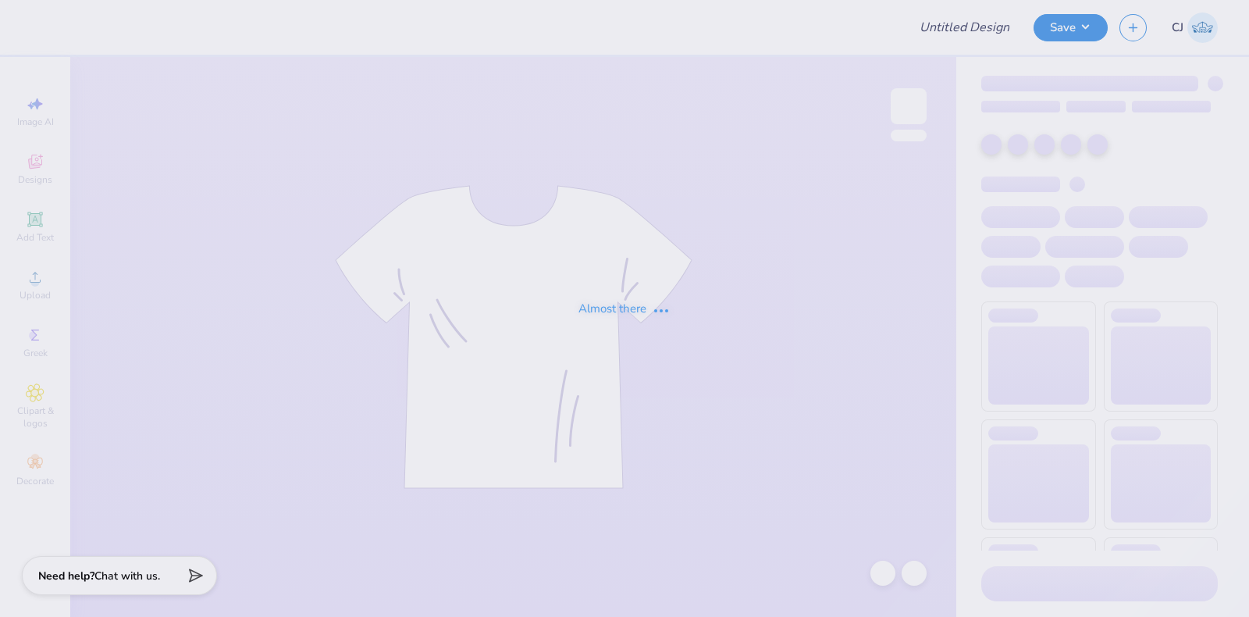
type input "Emma Weisel : Virginia Tech"
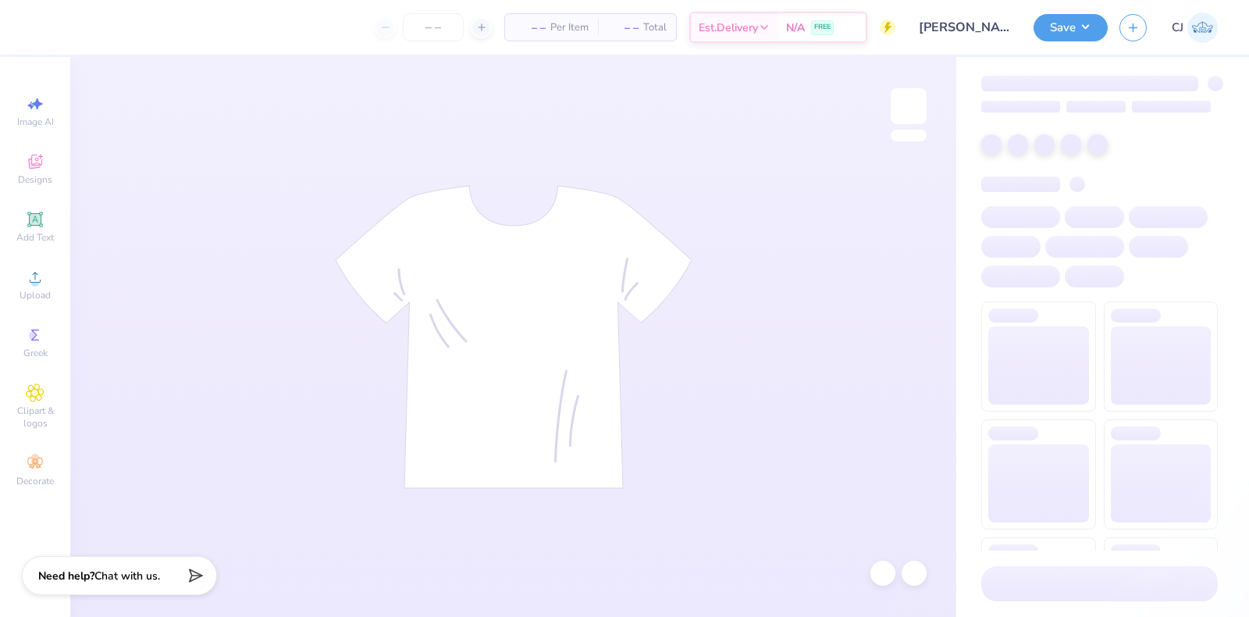
type input "24"
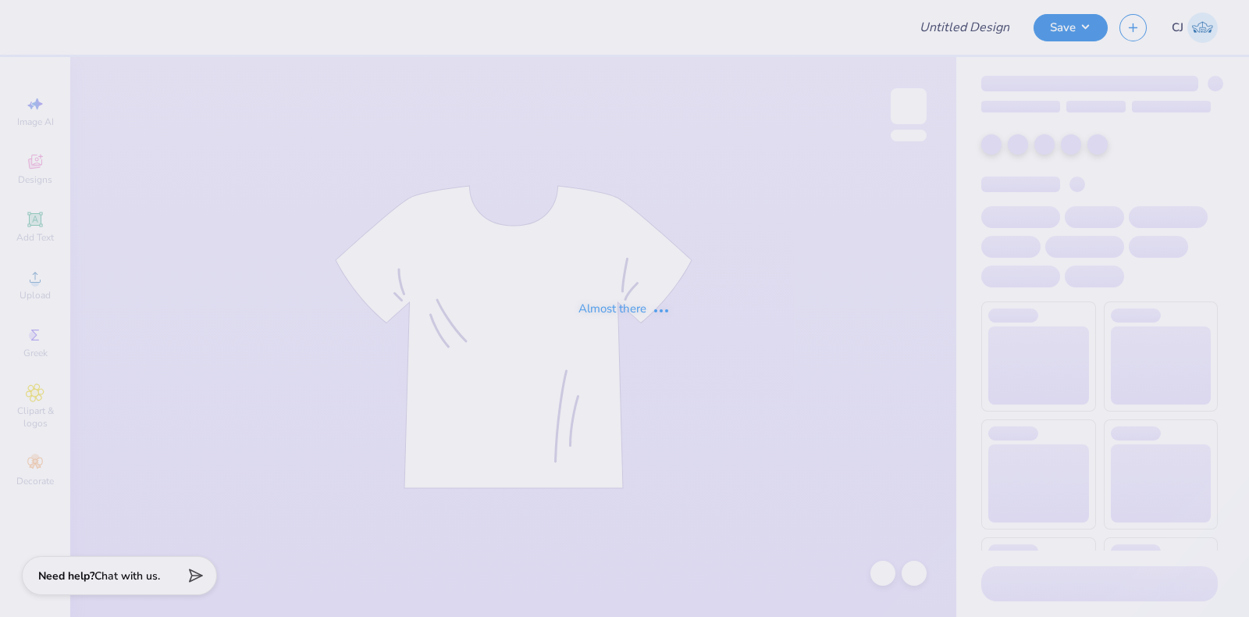
type input "TKE F1 Fall Rush Shirts"
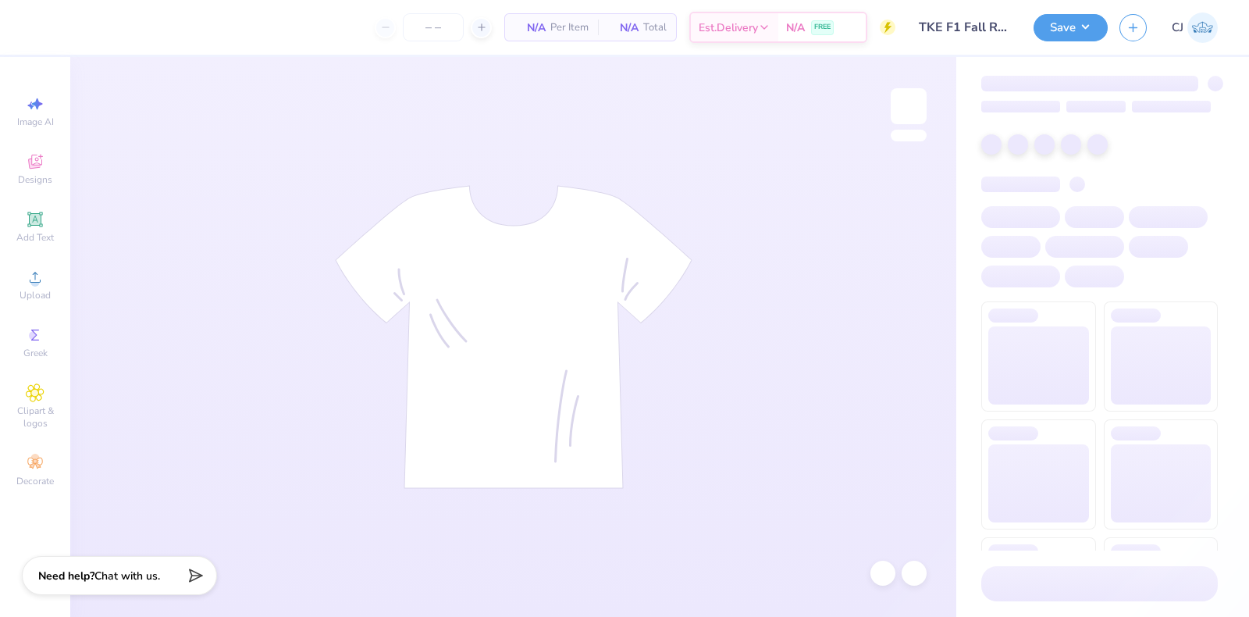
type input "41"
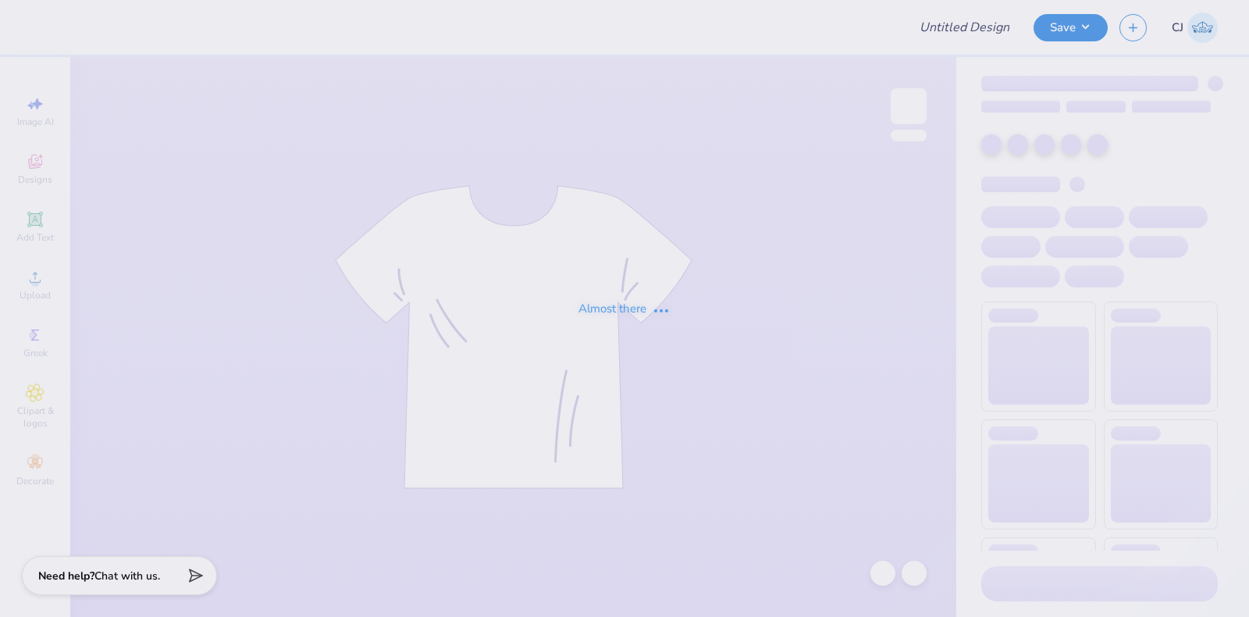
type input "violet ball"
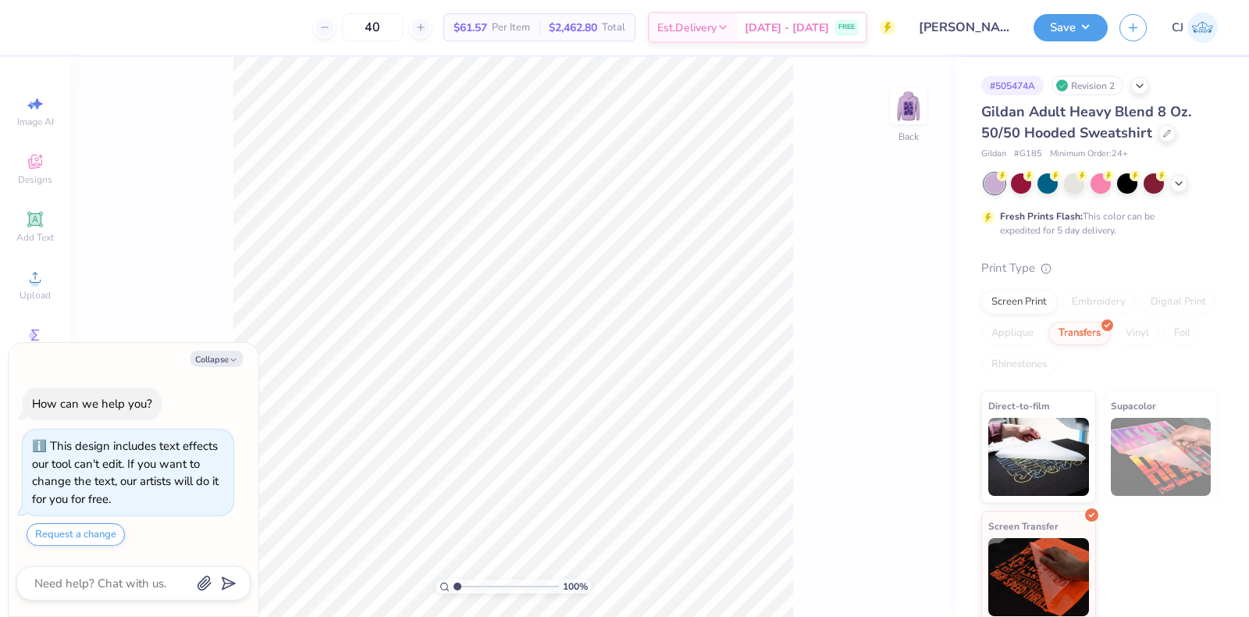
type textarea "x"
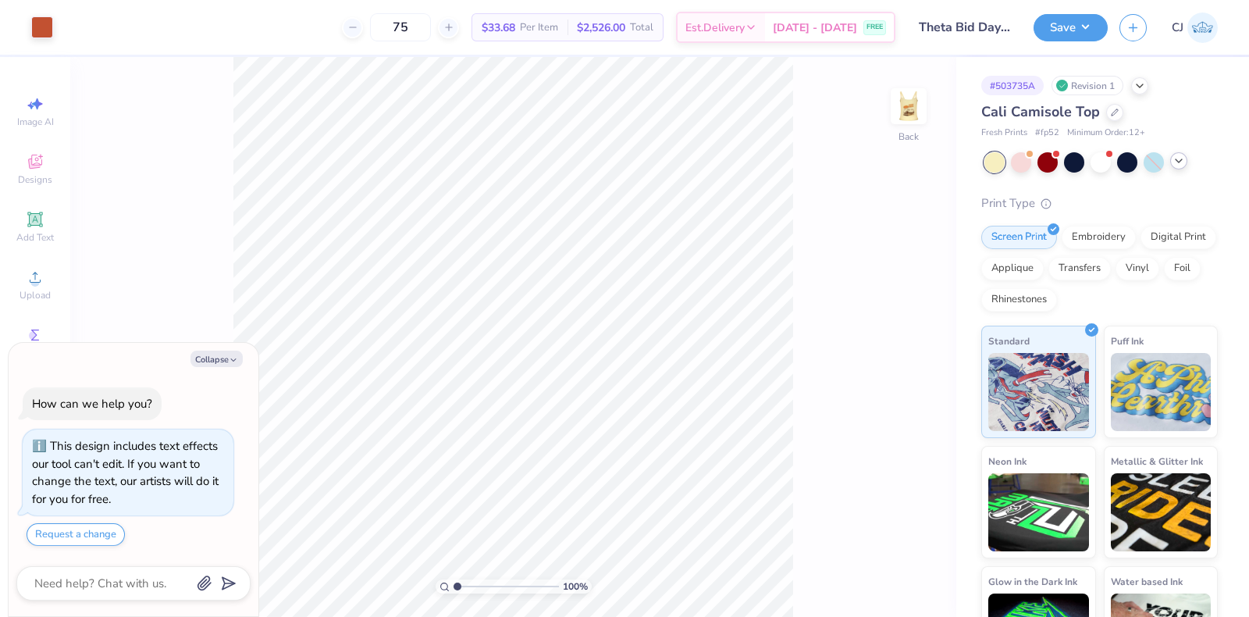
click at [1171, 161] on div at bounding box center [1178, 160] width 17 height 17
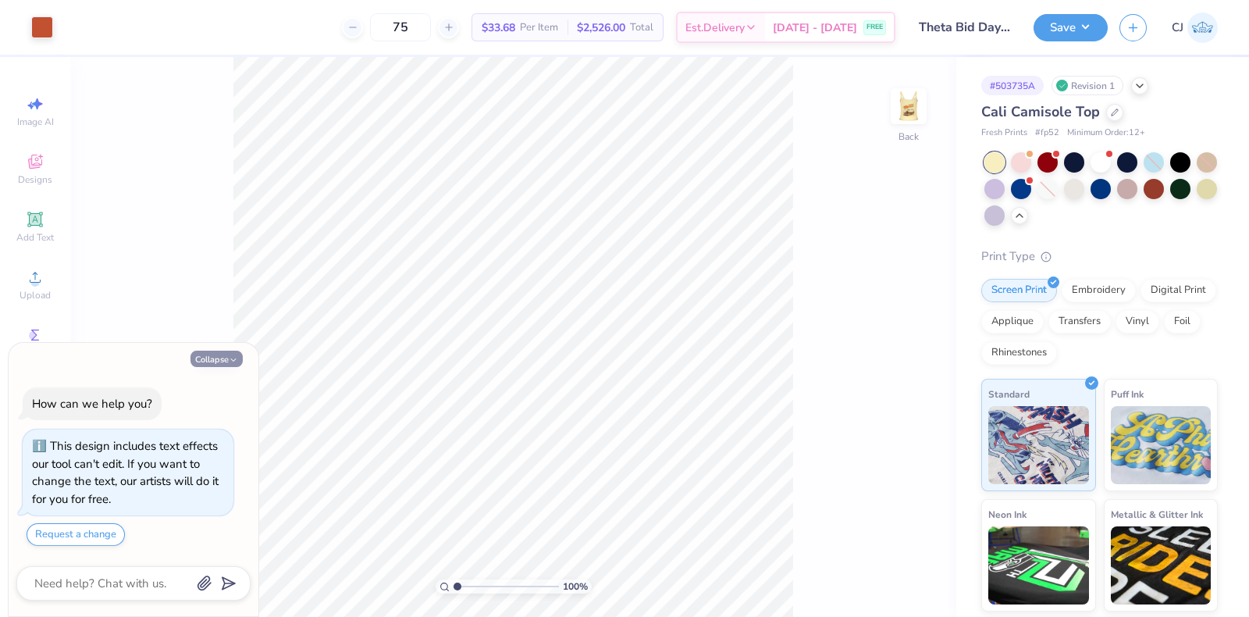
click at [207, 357] on button "Collapse" at bounding box center [216, 358] width 52 height 16
type textarea "x"
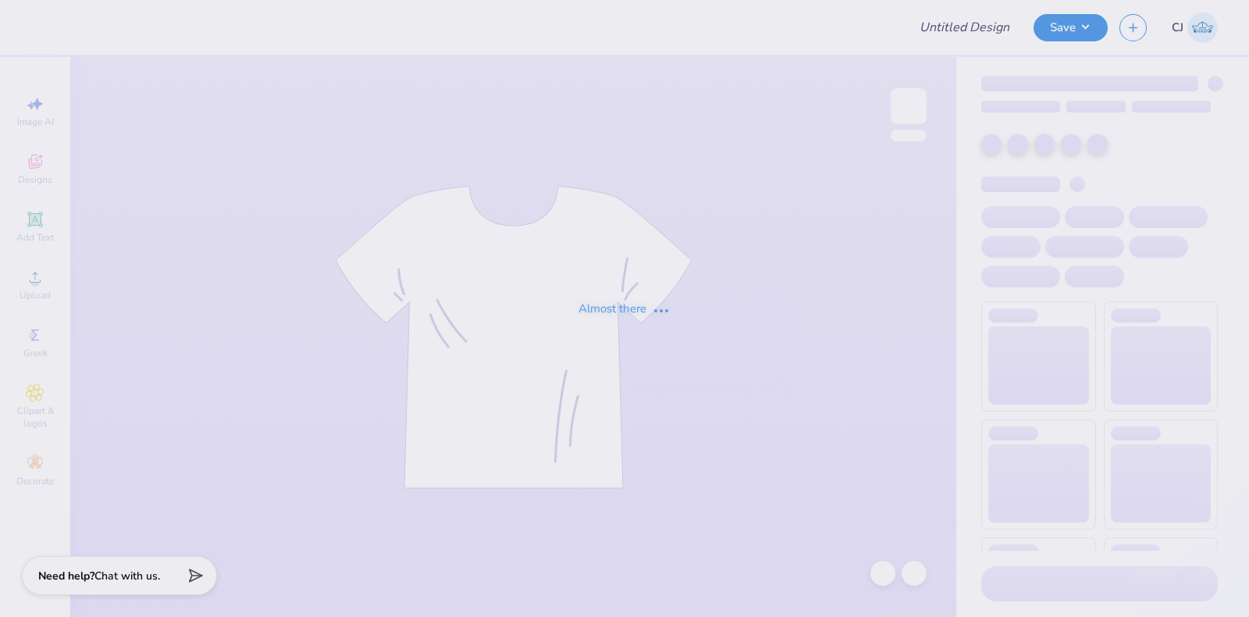
type input "Theta Bid Day Tanks"
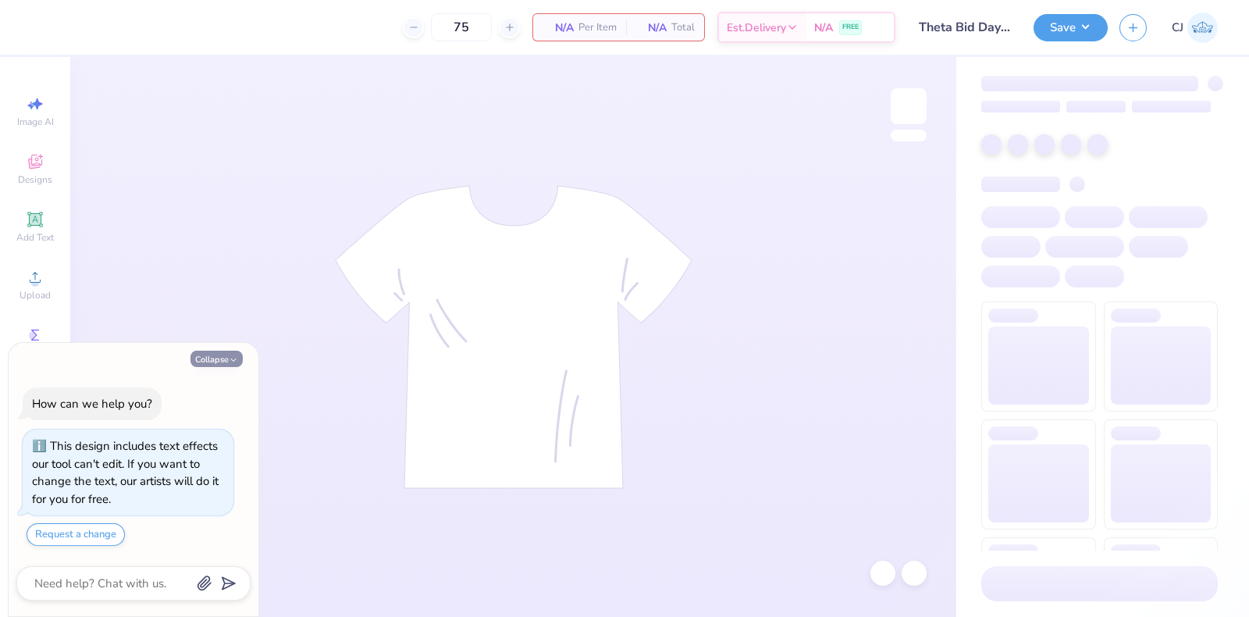
click at [222, 357] on button "Collapse" at bounding box center [216, 358] width 52 height 16
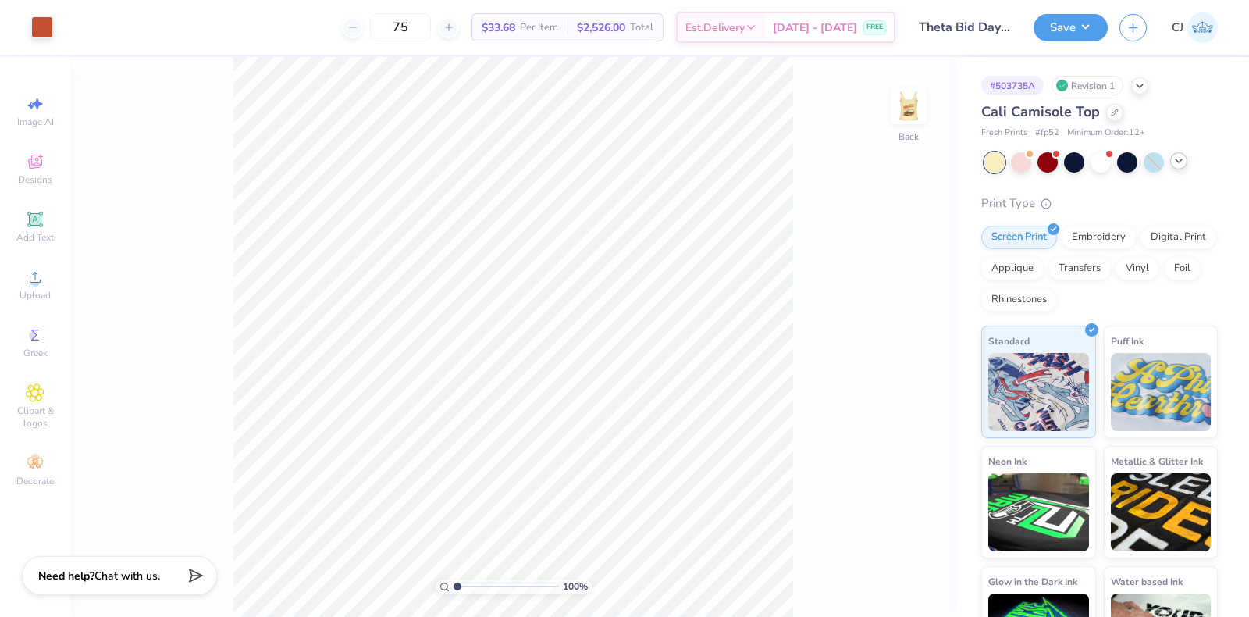
click at [1180, 162] on icon at bounding box center [1178, 161] width 12 height 12
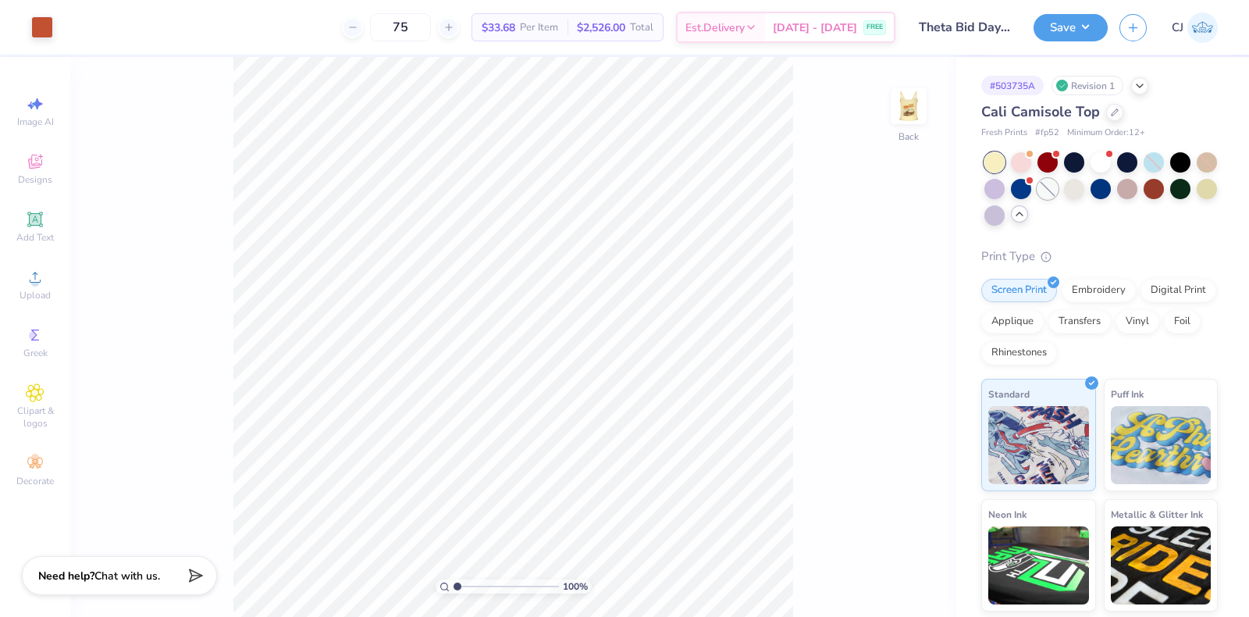
click at [1058, 191] on div at bounding box center [1047, 189] width 20 height 20
click at [1103, 163] on div at bounding box center [1100, 161] width 20 height 20
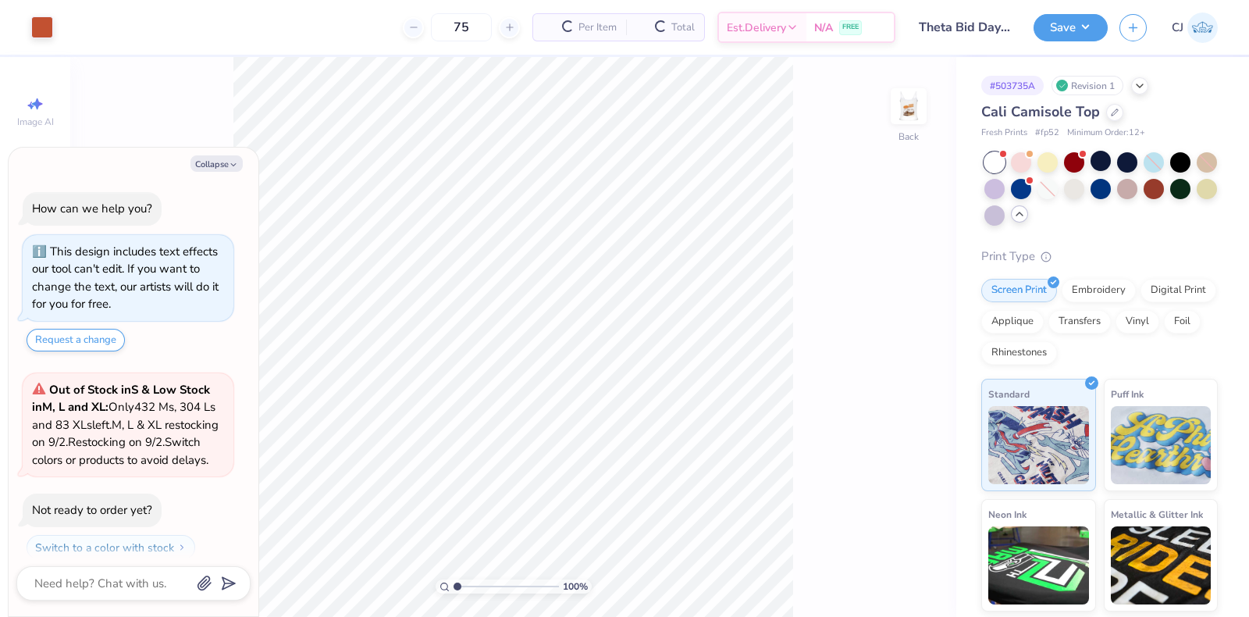
scroll to position [315, 0]
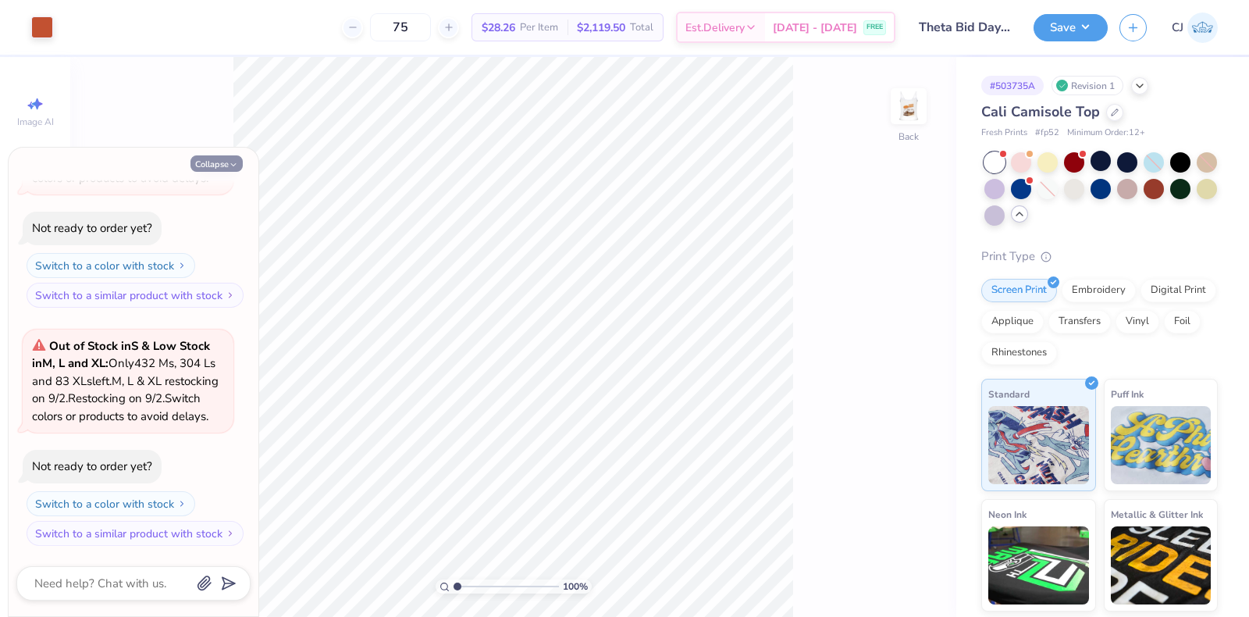
click at [232, 155] on button "Collapse" at bounding box center [216, 163] width 52 height 16
type textarea "x"
